Goal: Task Accomplishment & Management: Complete application form

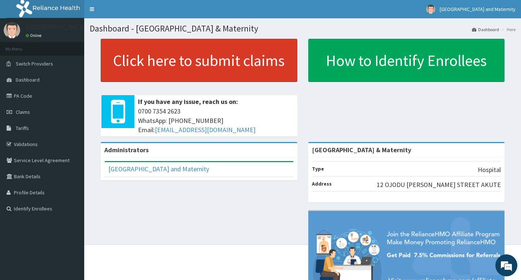
click at [205, 58] on link "Click here to submit claims" at bounding box center [199, 60] width 197 height 43
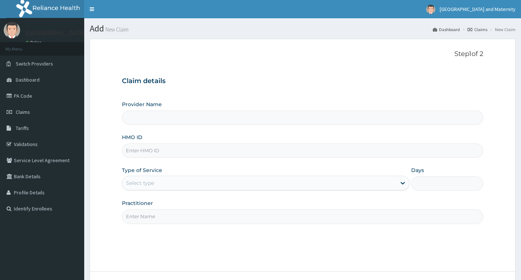
type input "[GEOGRAPHIC_DATA] & Maternity"
click at [236, 151] on input "HMO ID" at bounding box center [303, 151] width 362 height 14
type input "SBG/10076/B"
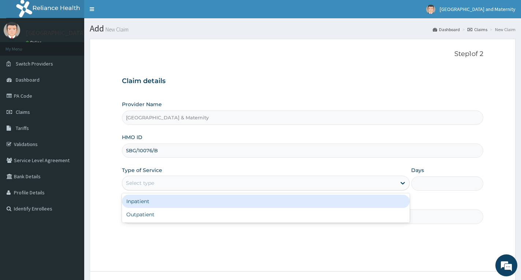
click at [167, 184] on div "Select type" at bounding box center [259, 183] width 274 height 12
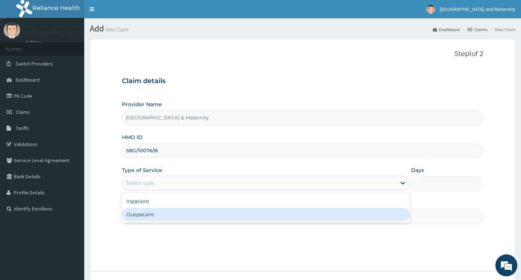
click at [158, 214] on div "Outpatient" at bounding box center [266, 214] width 288 height 13
type input "1"
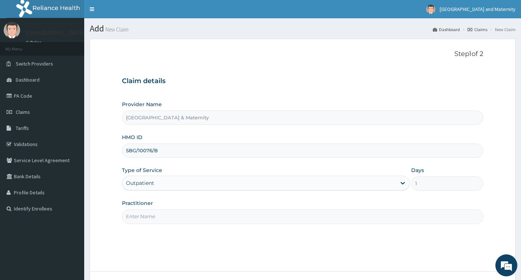
click at [157, 211] on input "Practitioner" at bounding box center [303, 217] width 362 height 14
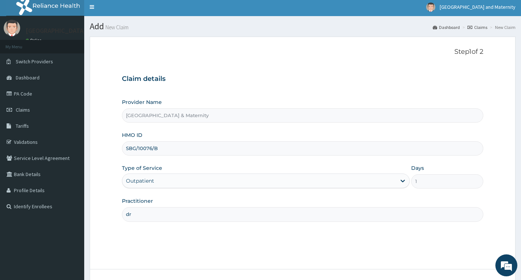
scroll to position [57, 0]
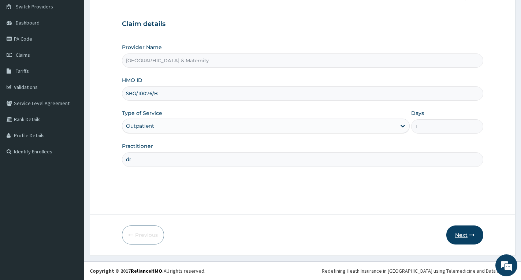
type input "dr"
click at [460, 234] on button "Next" at bounding box center [465, 235] width 37 height 19
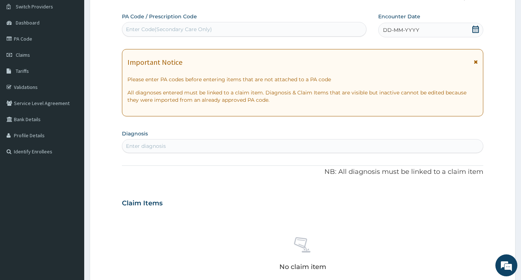
click at [483, 27] on form "Step 2 of 2 PA Code / Prescription Code Enter Code(Secondary Care Only) Encount…" at bounding box center [303, 213] width 426 height 463
click at [474, 27] on icon at bounding box center [475, 29] width 7 height 7
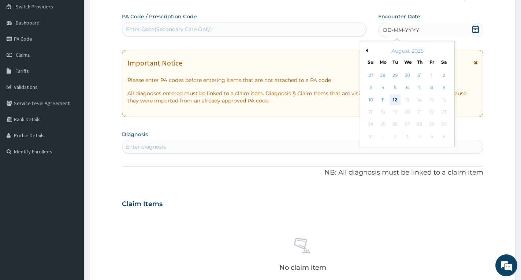
scroll to position [0, 0]
click at [395, 100] on div "12" at bounding box center [395, 100] width 11 height 11
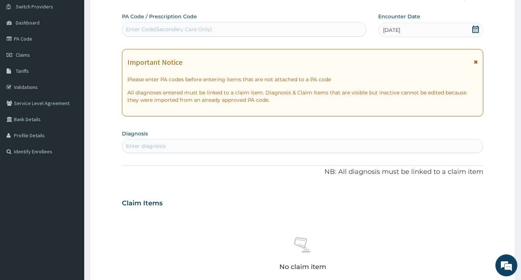
click at [201, 24] on div "Enter Code(Secondary Care Only)" at bounding box center [244, 29] width 244 height 12
click at [478, 60] on icon at bounding box center [476, 61] width 4 height 5
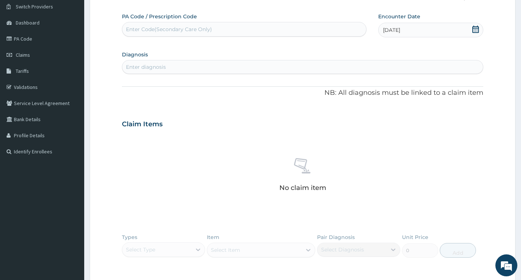
click at [186, 71] on div "Enter diagnosis" at bounding box center [302, 67] width 361 height 12
type input "typho"
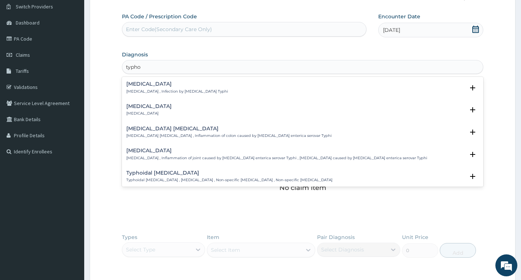
click at [164, 81] on h4 "[MEDICAL_DATA]" at bounding box center [177, 83] width 102 height 5
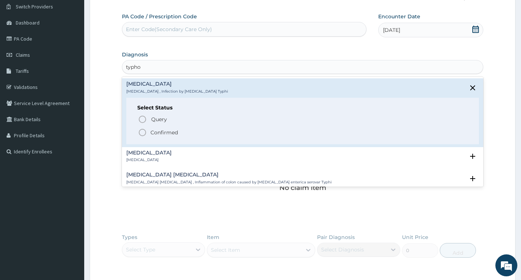
click at [159, 133] on p "Confirmed" at bounding box center [164, 132] width 27 height 7
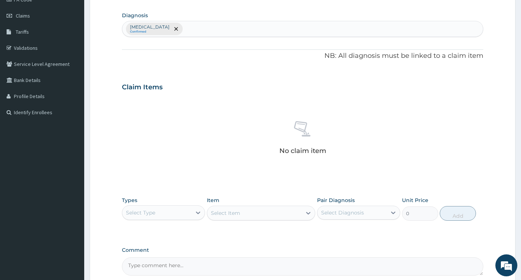
scroll to position [169, 0]
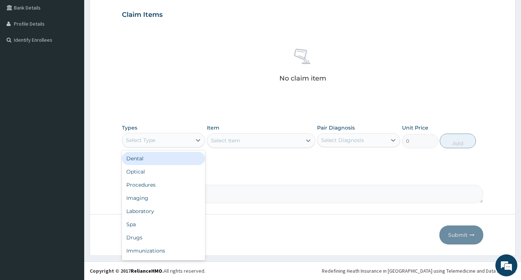
click at [159, 137] on div "Select Type" at bounding box center [156, 140] width 69 height 12
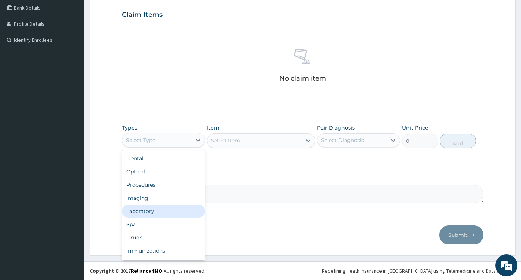
click at [136, 207] on div "Laboratory" at bounding box center [163, 211] width 83 height 13
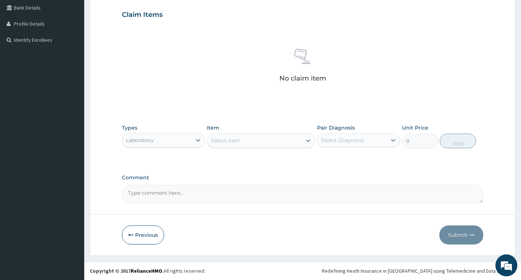
click at [220, 139] on div "Select Item" at bounding box center [225, 140] width 29 height 7
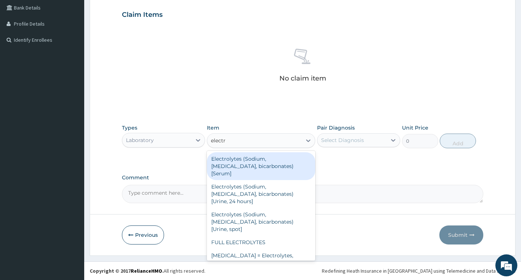
type input "electro"
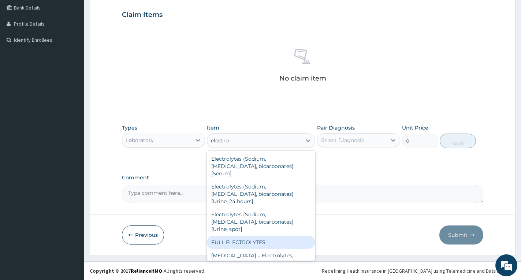
click at [279, 236] on div "FULL ELECTROLYTES" at bounding box center [261, 242] width 108 height 13
type input "3010"
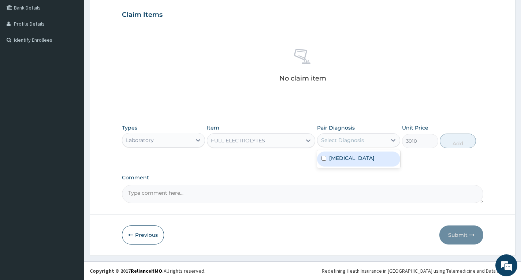
click at [375, 142] on div "Select Diagnosis" at bounding box center [352, 140] width 69 height 12
click at [372, 154] on div "[MEDICAL_DATA]" at bounding box center [358, 159] width 83 height 15
checkbox input "true"
click at [451, 140] on button "Add" at bounding box center [458, 141] width 36 height 15
type input "0"
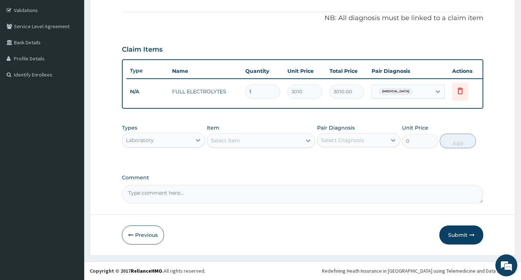
scroll to position [140, 0]
click at [269, 141] on div "Select Item" at bounding box center [254, 141] width 95 height 12
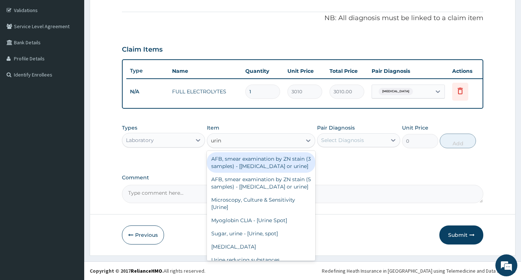
type input "urina"
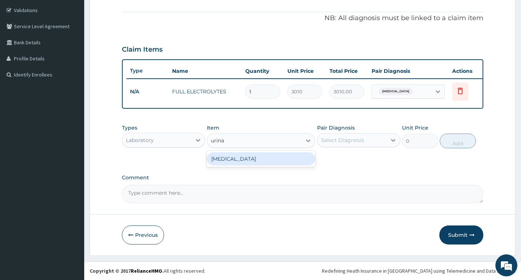
click at [267, 159] on div "[MEDICAL_DATA]" at bounding box center [261, 158] width 108 height 13
type input "2500"
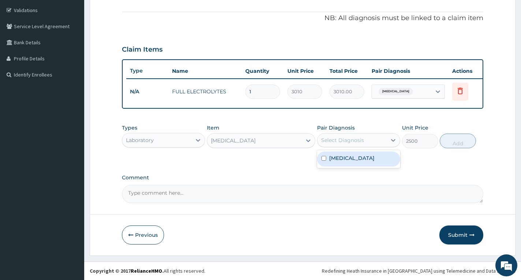
click at [339, 138] on div "Select Diagnosis" at bounding box center [342, 140] width 43 height 7
click at [335, 156] on label "[MEDICAL_DATA]" at bounding box center [351, 158] width 45 height 7
checkbox input "true"
click at [455, 145] on button "Add" at bounding box center [458, 141] width 36 height 15
type input "0"
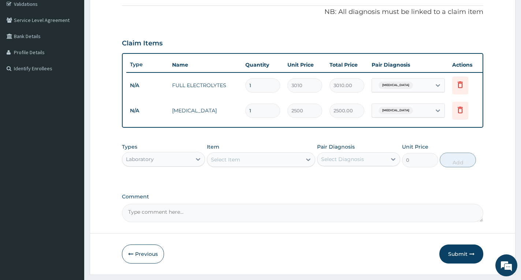
click at [279, 166] on div "Select Item" at bounding box center [254, 160] width 95 height 12
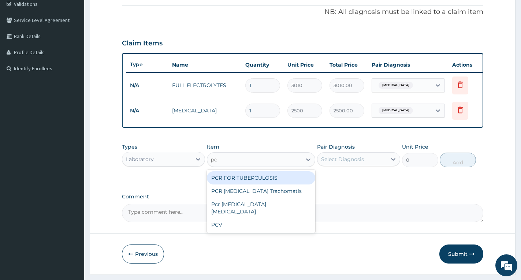
type input "pcv"
click at [273, 185] on div "PCV" at bounding box center [261, 177] width 108 height 13
type input "2150"
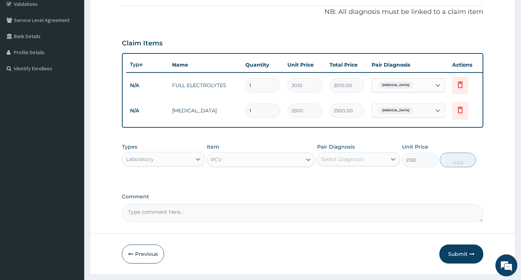
click at [339, 163] on div "Select Diagnosis" at bounding box center [342, 159] width 43 height 7
click at [335, 181] on label "[MEDICAL_DATA]" at bounding box center [351, 177] width 45 height 7
checkbox input "true"
click at [459, 167] on button "Add" at bounding box center [458, 160] width 36 height 15
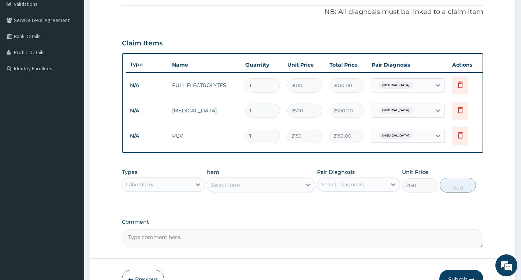
type input "0"
